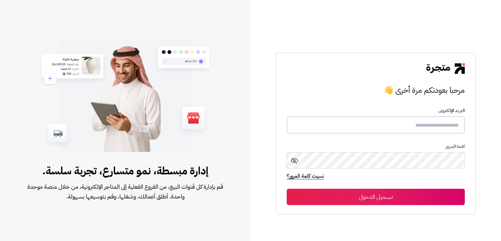
click at [329, 119] on input "text" at bounding box center [376, 124] width 178 height 17
paste input "**********"
click at [460, 127] on input "**********" at bounding box center [376, 124] width 178 height 17
drag, startPoint x: 450, startPoint y: 124, endPoint x: 459, endPoint y: 124, distance: 8.8
click at [459, 124] on input "**********" at bounding box center [376, 124] width 178 height 17
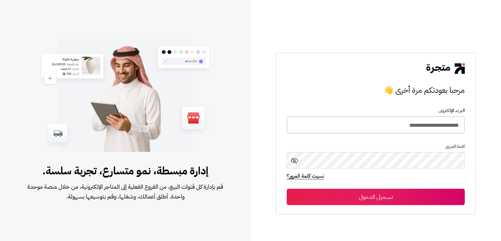
type input "**********"
click at [290, 157] on icon at bounding box center [294, 160] width 8 height 8
click at [357, 193] on button "تسجيل الدخول" at bounding box center [376, 196] width 178 height 16
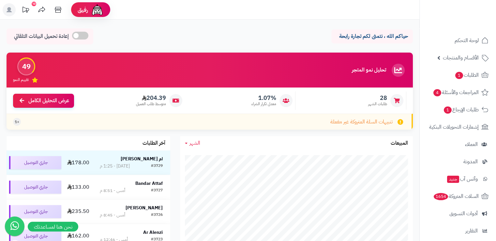
click at [148, 32] on div "حياكم الله ، نتمنى لكم تجارة رابحة إعادة تحميل البيانات التلقائي" at bounding box center [210, 37] width 406 height 19
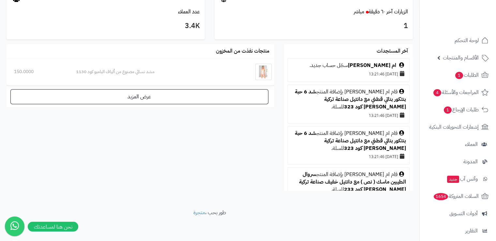
scroll to position [372, 0]
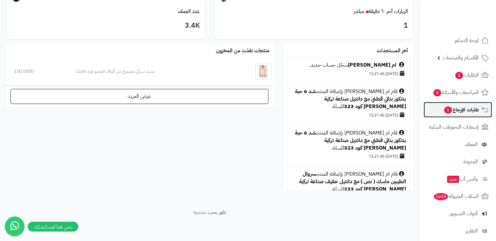
click at [454, 113] on span "طلبات الإرجاع 1" at bounding box center [460, 109] width 35 height 9
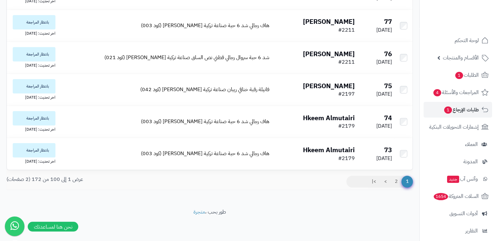
scroll to position [3116, 0]
click at [463, 93] on span "المراجعات والأسئلة 4" at bounding box center [456, 92] width 46 height 9
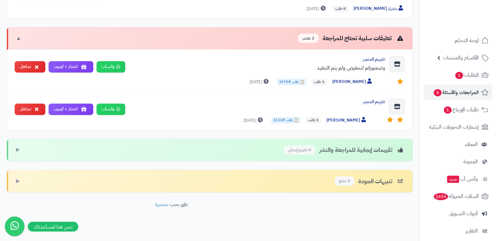
scroll to position [308, 0]
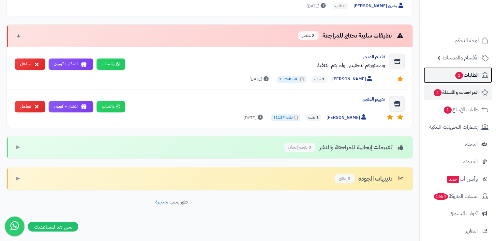
click at [460, 77] on span "1" at bounding box center [459, 75] width 8 height 7
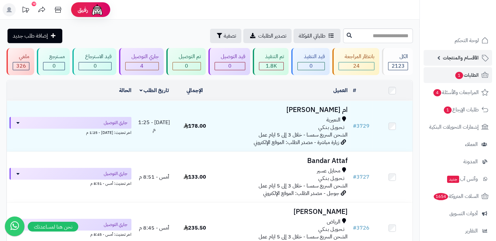
click at [448, 56] on span "الأقسام والمنتجات" at bounding box center [461, 57] width 36 height 9
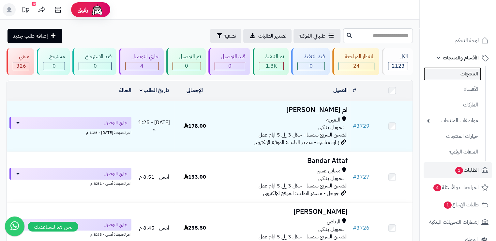
click at [463, 75] on link "المنتجات" at bounding box center [452, 73] width 58 height 13
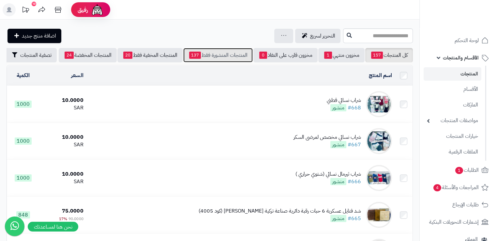
click at [224, 59] on link "المنتجات المنشورة فقط 137" at bounding box center [217, 55] width 69 height 14
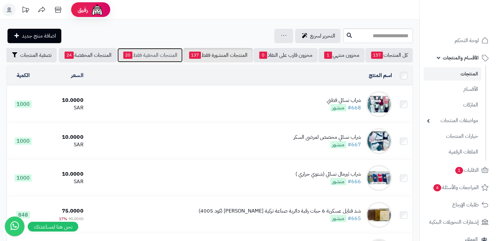
click at [164, 51] on link "المنتجات المخفية فقط 20" at bounding box center [149, 55] width 65 height 14
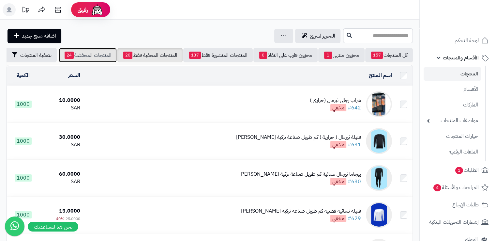
click at [107, 55] on link "المنتجات المخفضة 24" at bounding box center [88, 55] width 58 height 14
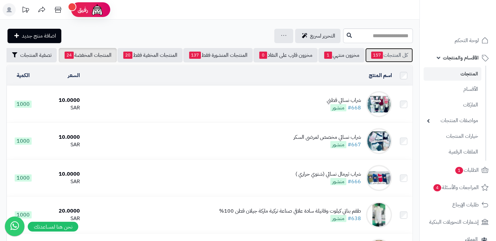
click at [389, 55] on link "كل المنتجات 157" at bounding box center [389, 55] width 48 height 14
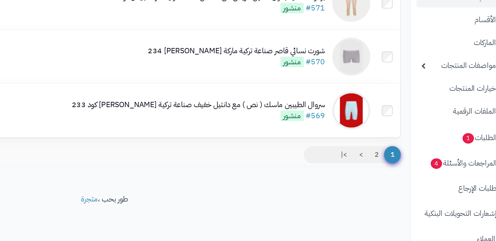
scroll to position [3624, 0]
click at [395, 181] on link "2" at bounding box center [396, 181] width 11 height 12
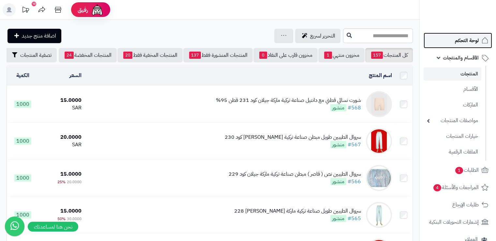
click at [468, 40] on span "لوحة التحكم" at bounding box center [467, 40] width 24 height 9
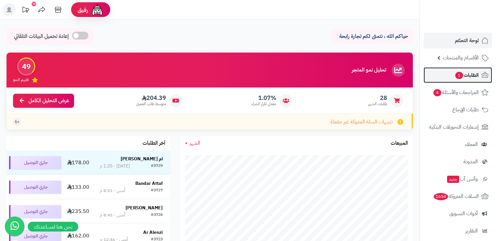
click at [471, 72] on span "الطلبات 1" at bounding box center [466, 74] width 24 height 9
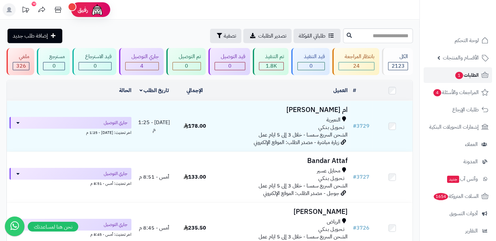
click at [461, 79] on span "الطلبات 1" at bounding box center [466, 74] width 24 height 9
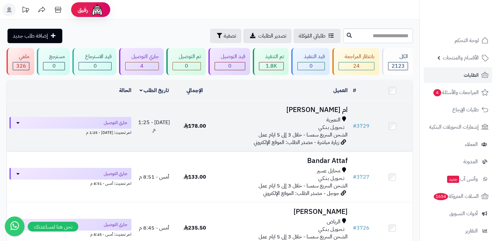
click at [317, 107] on h3 "ام [PERSON_NAME]" at bounding box center [282, 109] width 130 height 7
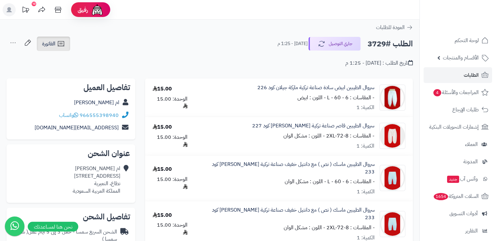
click at [58, 44] on icon at bounding box center [61, 44] width 8 height 8
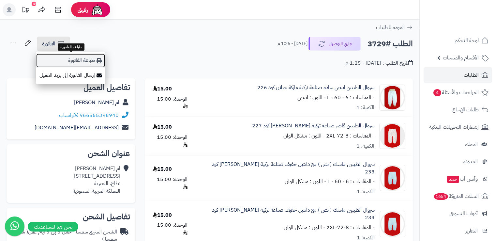
click at [85, 59] on link "طباعة الفاتورة" at bounding box center [70, 60] width 69 height 15
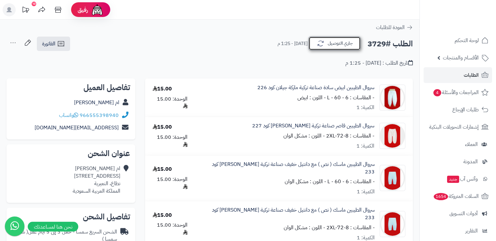
click at [340, 44] on button "جاري التوصيل" at bounding box center [334, 44] width 52 height 14
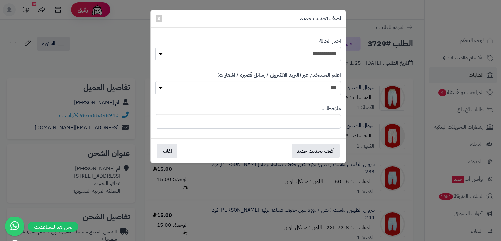
click at [161, 52] on select "**********" at bounding box center [247, 54] width 185 height 15
select select "*"
click at [155, 47] on select "**********" at bounding box center [247, 54] width 185 height 15
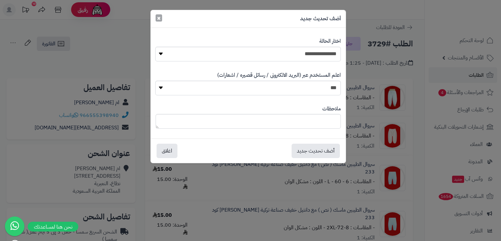
click at [157, 21] on span "×" at bounding box center [159, 18] width 4 height 10
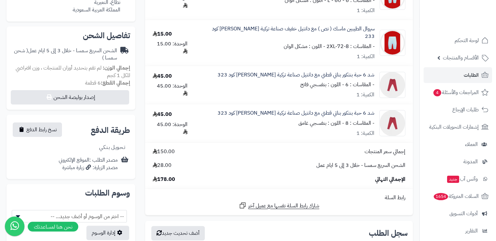
scroll to position [184, 0]
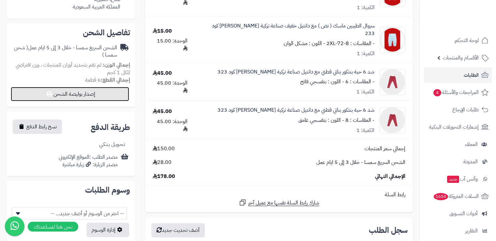
click at [90, 95] on button "إصدار بوليصة الشحن" at bounding box center [70, 94] width 118 height 14
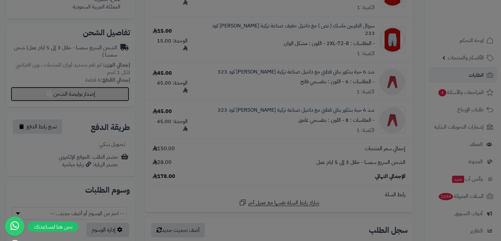
select select "****"
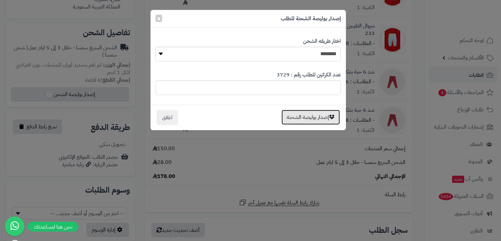
click at [291, 115] on button "إصدار بوليصة الشحنة" at bounding box center [310, 117] width 58 height 15
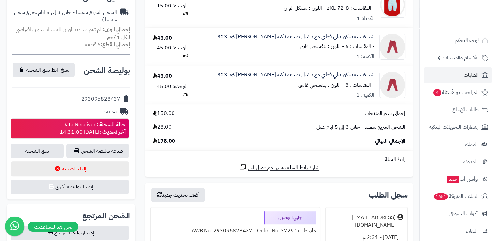
scroll to position [220, 0]
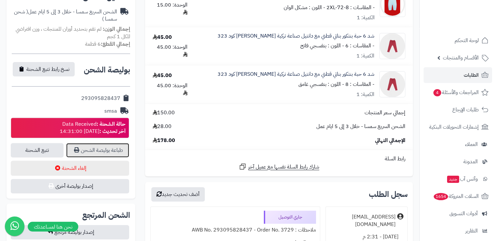
click at [116, 149] on link "طباعة بوليصة الشحن" at bounding box center [97, 150] width 63 height 14
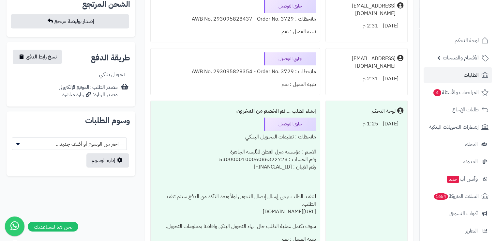
scroll to position [430, 0]
click at [331, 126] on div "لوحة التحكم اليوم - 1:25 م" at bounding box center [366, 175] width 82 height 149
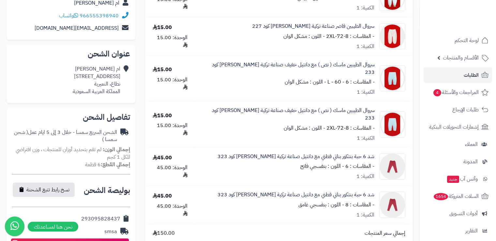
scroll to position [0, 0]
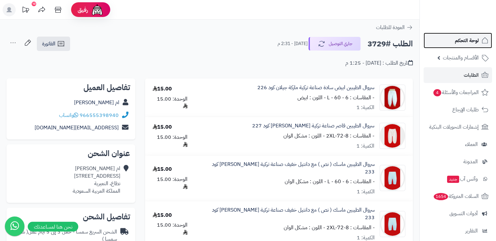
click at [451, 42] on link "لوحة التحكم" at bounding box center [457, 41] width 68 height 16
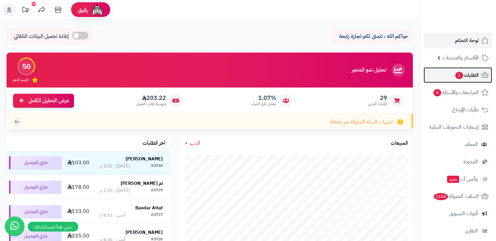
click at [459, 74] on span "1" at bounding box center [459, 75] width 8 height 8
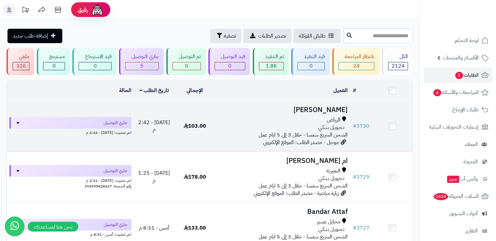
click at [326, 111] on h3 "[PERSON_NAME]" at bounding box center [282, 109] width 130 height 7
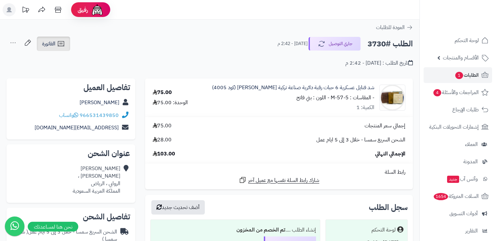
click at [54, 49] on link "الفاتورة" at bounding box center [53, 44] width 33 height 14
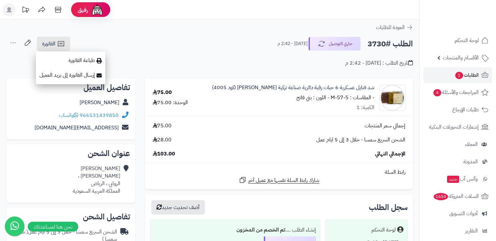
click at [139, 74] on div "**********" at bounding box center [209, 233] width 419 height 427
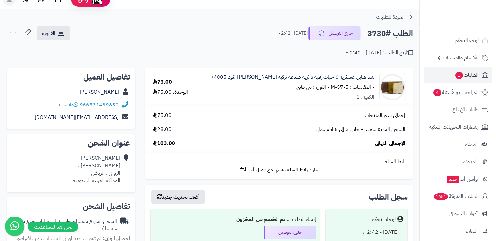
scroll to position [6, 0]
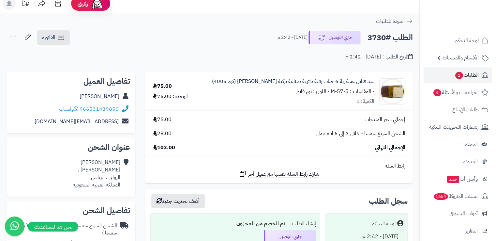
click at [334, 39] on button "جاري التوصيل" at bounding box center [334, 37] width 52 height 14
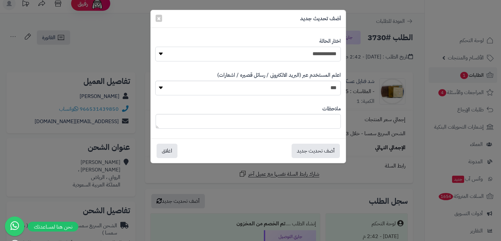
click at [321, 57] on select "**********" at bounding box center [247, 54] width 185 height 15
click at [157, 22] on span "×" at bounding box center [159, 18] width 4 height 10
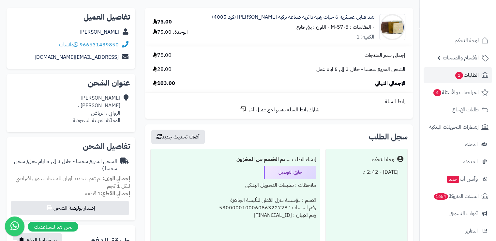
scroll to position [0, 0]
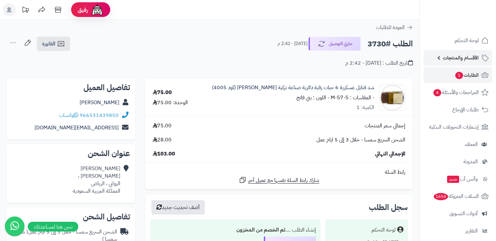
click at [465, 56] on span "الأقسام والمنتجات" at bounding box center [461, 57] width 36 height 9
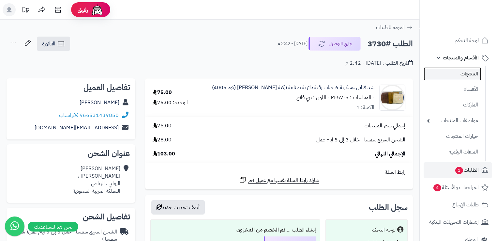
click at [462, 76] on link "المنتجات" at bounding box center [452, 73] width 58 height 13
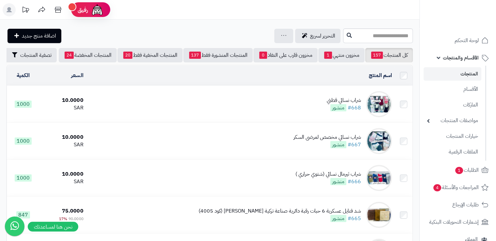
click at [349, 122] on td "شراب نسائي قطني #668 منشور" at bounding box center [240, 104] width 308 height 37
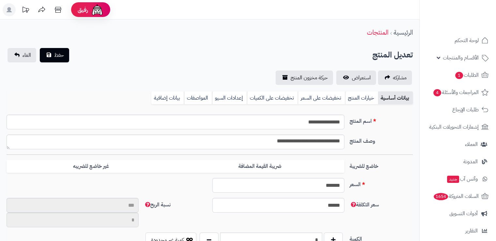
scroll to position [100, 0]
type input "**"
type input "*********"
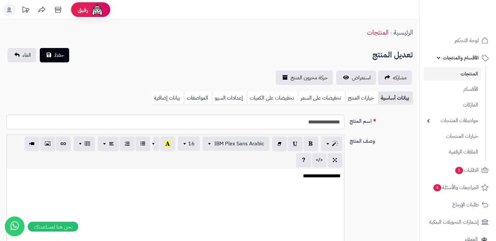
type input "*****"
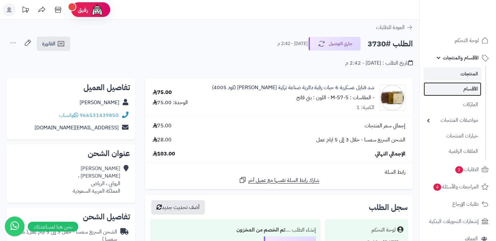
click at [462, 94] on link "الأقسام" at bounding box center [452, 88] width 58 height 13
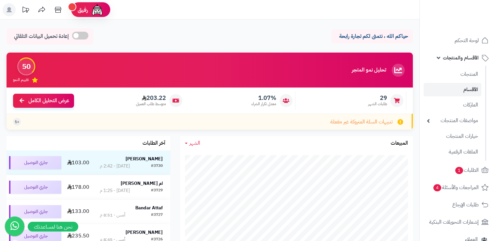
click at [461, 57] on span "الأقسام والمنتجات" at bounding box center [461, 57] width 36 height 9
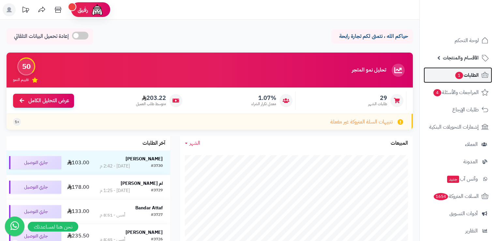
click at [462, 75] on span "1" at bounding box center [459, 75] width 8 height 7
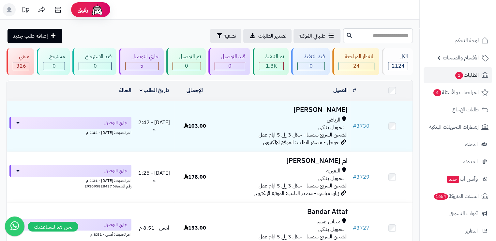
click at [401, 15] on header "رفيق ! الطلبات معالجة مكتمل إرجاع المنتجات العملاء المتواجدون الان 3354 عملاء م…" at bounding box center [248, 10] width 496 height 20
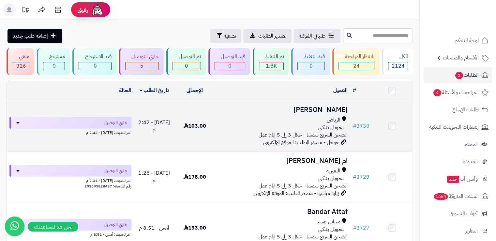
click at [330, 111] on h3 "انس محمد" at bounding box center [282, 109] width 130 height 7
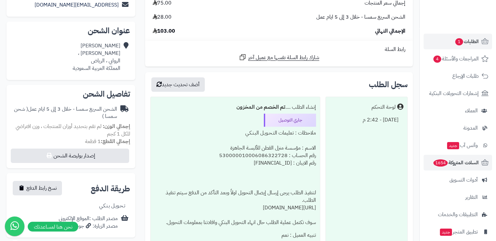
scroll to position [37, 0]
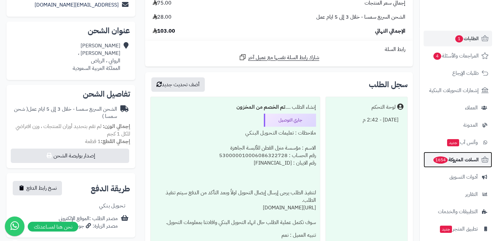
click at [450, 162] on span "السلات المتروكة 1654" at bounding box center [456, 159] width 46 height 9
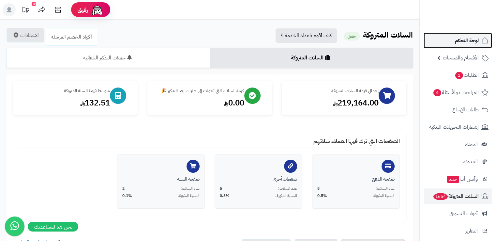
click at [459, 39] on span "لوحة التحكم" at bounding box center [467, 40] width 24 height 9
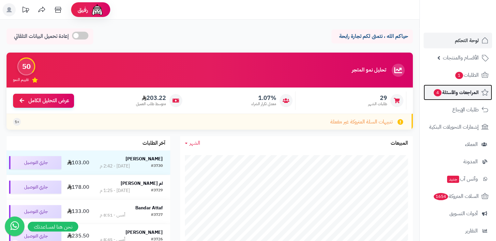
click at [460, 94] on span "المراجعات والأسئلة 4" at bounding box center [456, 92] width 46 height 9
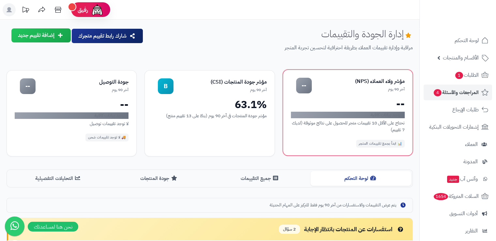
scroll to position [97, 0]
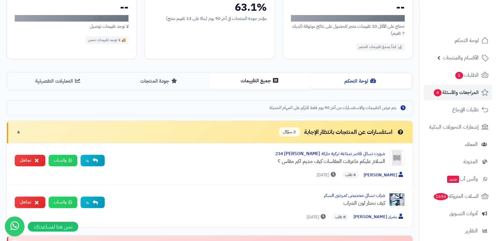
click at [270, 85] on button "جميع التقييمات" at bounding box center [260, 80] width 101 height 15
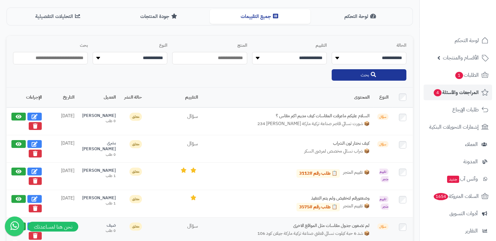
scroll to position [167, 0]
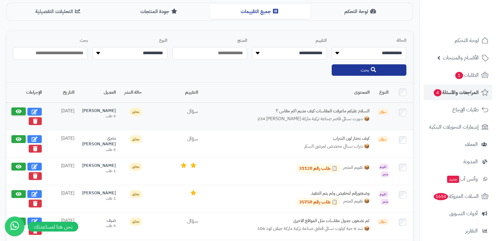
click at [20, 112] on button at bounding box center [18, 111] width 14 height 8
click at [17, 111] on icon at bounding box center [18, 111] width 7 height 5
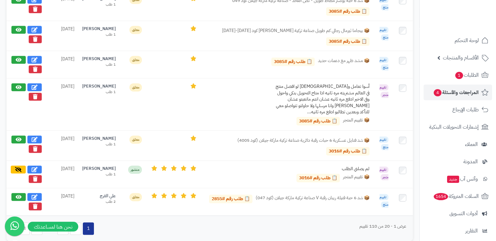
scroll to position [690, 0]
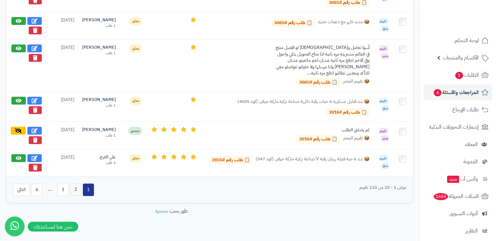
click at [73, 183] on button "2" at bounding box center [75, 189] width 11 height 12
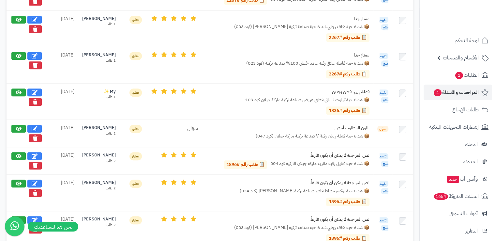
scroll to position [439, 0]
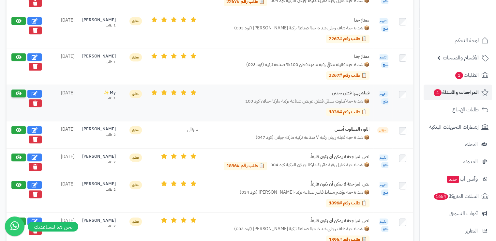
click at [16, 92] on icon at bounding box center [19, 93] width 6 height 5
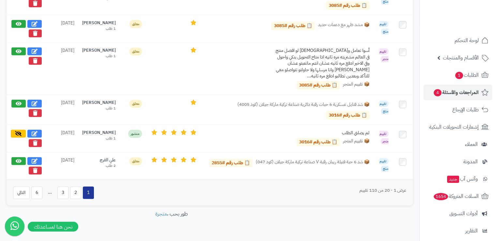
scroll to position [690, 0]
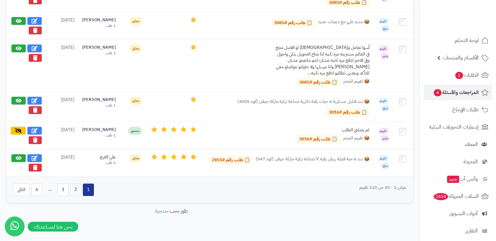
click at [75, 183] on button "2" at bounding box center [75, 189] width 11 height 12
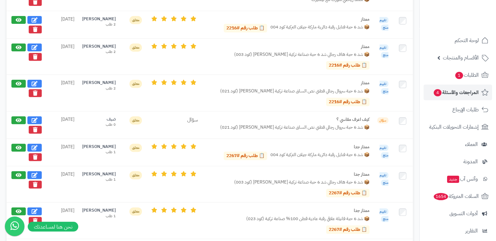
scroll to position [286, 0]
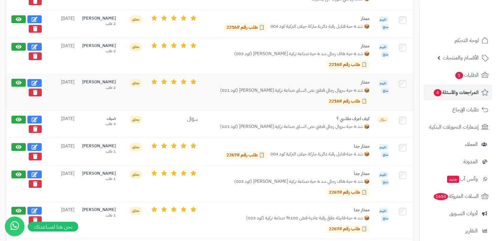
click at [16, 83] on button at bounding box center [18, 83] width 14 height 8
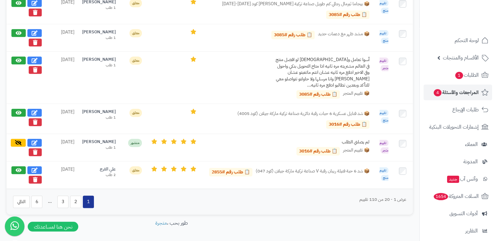
scroll to position [690, 0]
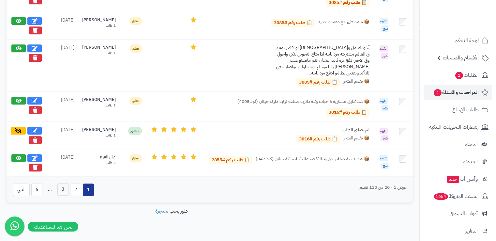
click at [62, 183] on button "3" at bounding box center [62, 189] width 11 height 12
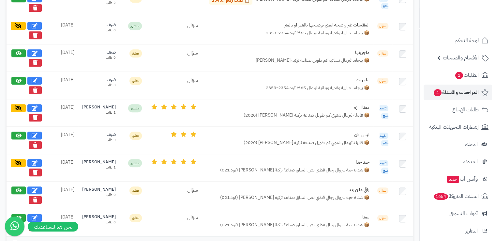
scroll to position [663, 0]
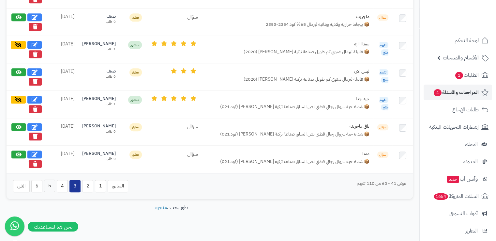
click at [52, 183] on button "5" at bounding box center [49, 185] width 11 height 12
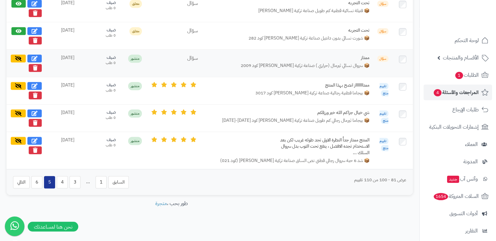
scroll to position [550, 0]
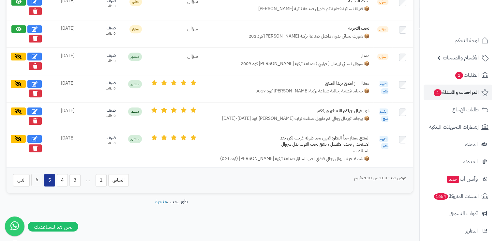
click at [37, 181] on button "6" at bounding box center [36, 179] width 11 height 12
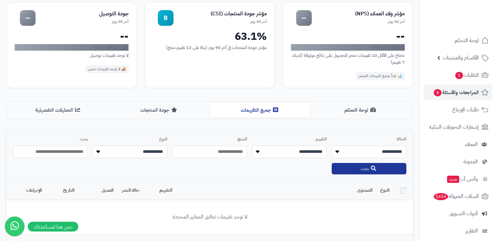
scroll to position [137, 0]
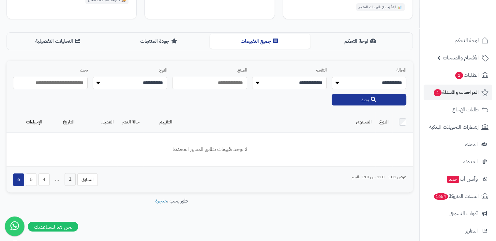
click at [71, 181] on button "1" at bounding box center [70, 179] width 11 height 12
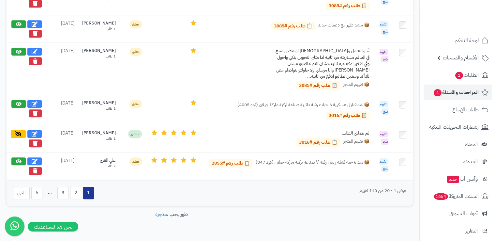
scroll to position [690, 0]
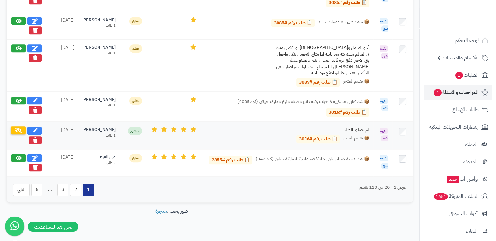
click at [18, 127] on icon at bounding box center [18, 129] width 7 height 5
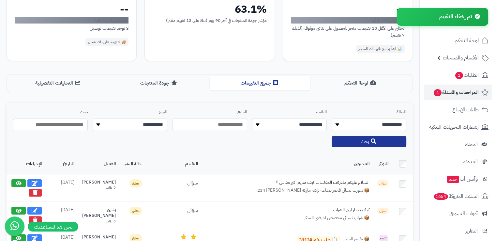
scroll to position [0, 0]
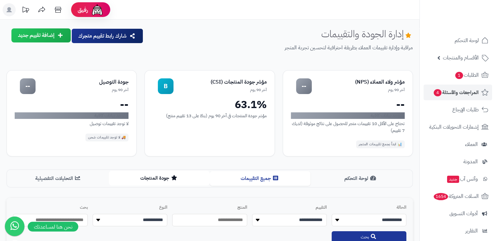
click at [139, 185] on div "لوحة التحكم جميع التقييمات جودة المنتجات التحليلات التفصيلية" at bounding box center [210, 178] width 406 height 18
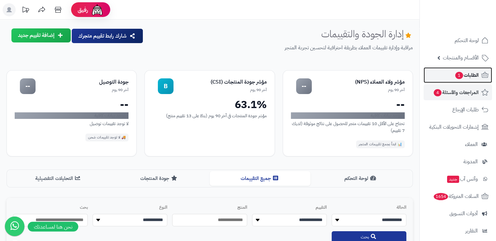
click at [465, 71] on span "الطلبات 1" at bounding box center [466, 74] width 24 height 9
